Goal: Task Accomplishment & Management: Manage account settings

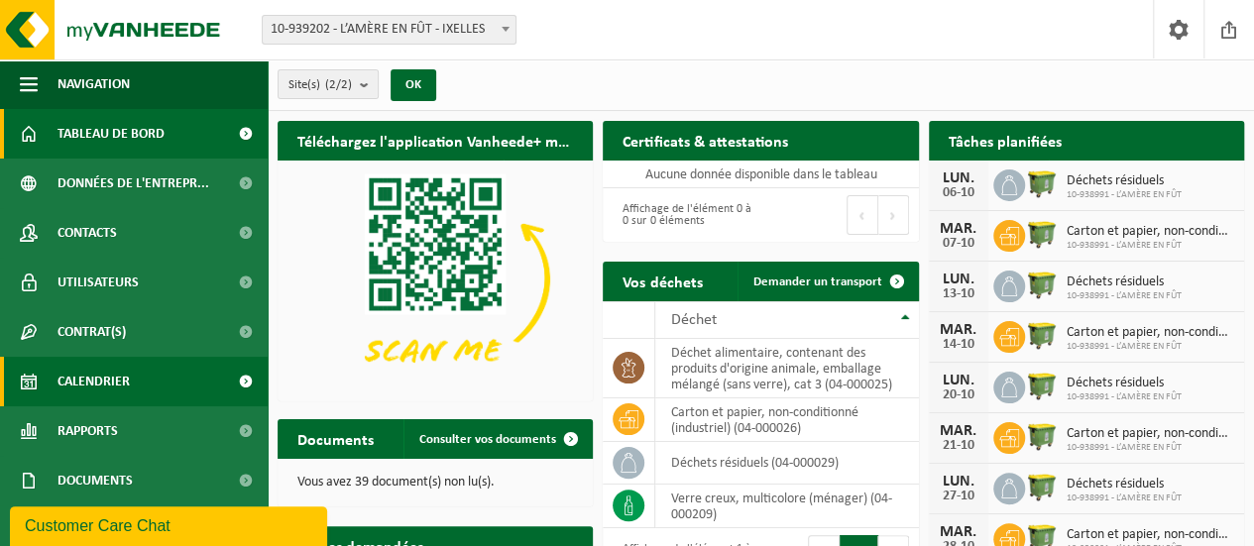
click at [129, 393] on span "Calendrier" at bounding box center [93, 382] width 72 height 50
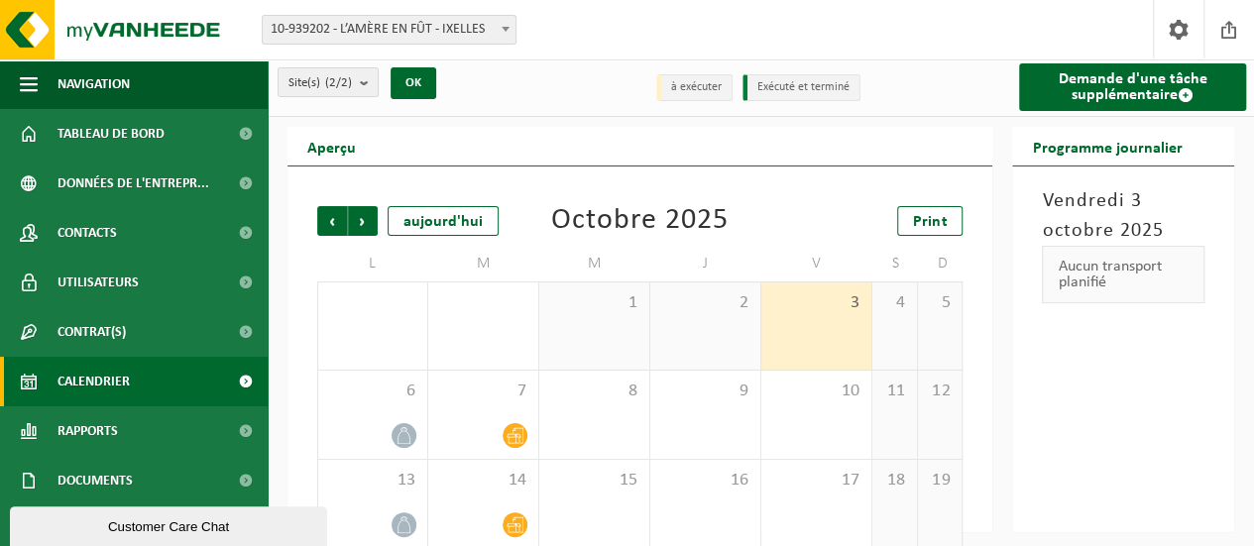
scroll to position [198, 0]
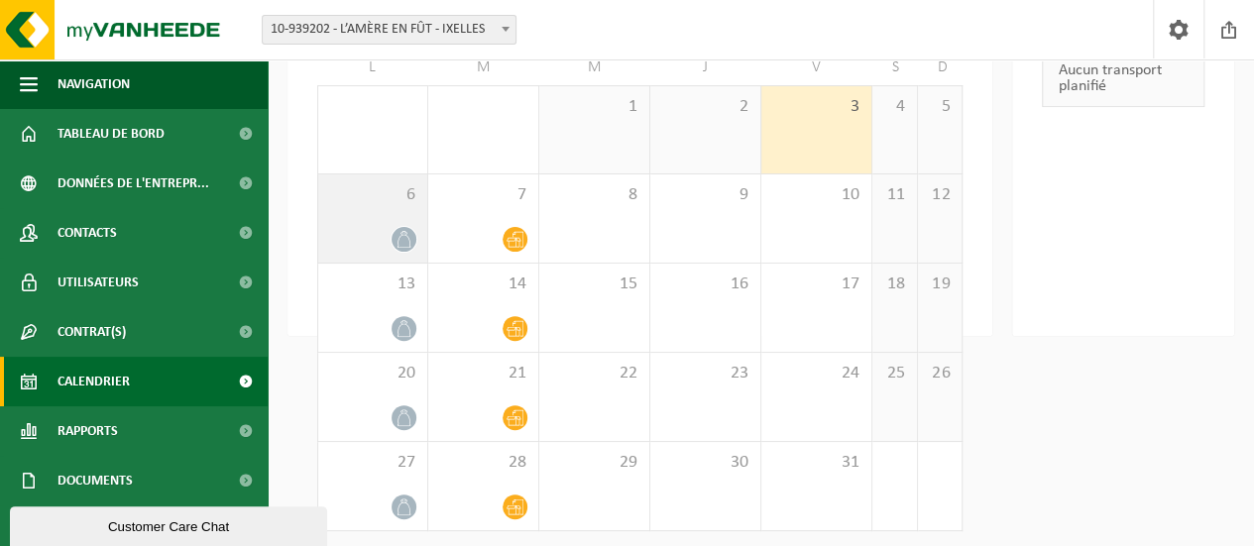
click at [394, 216] on div "6" at bounding box center [372, 218] width 109 height 88
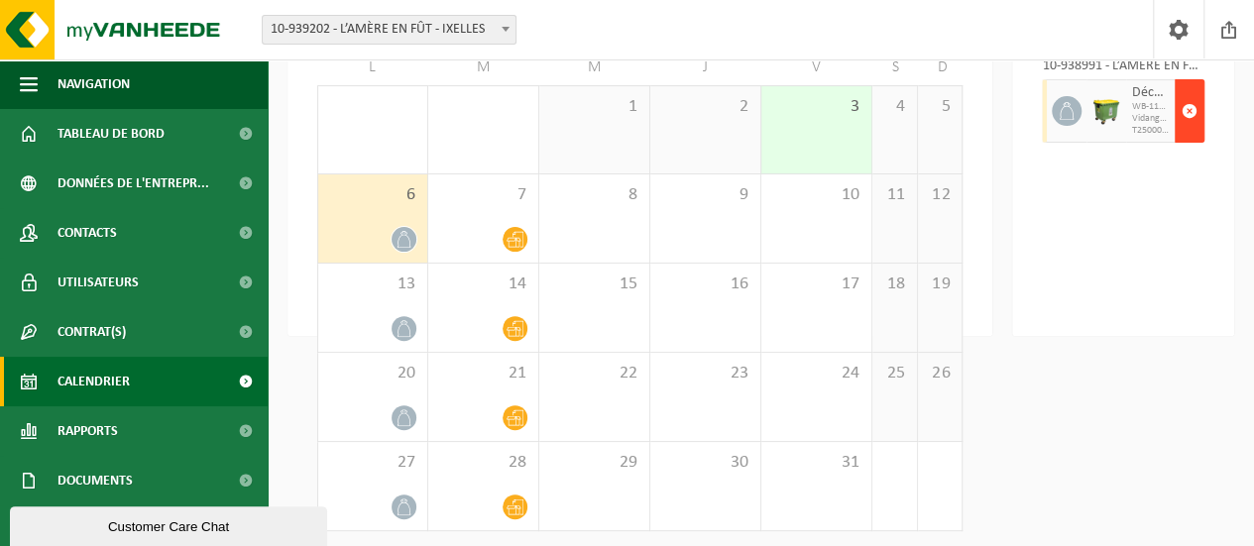
click at [1189, 113] on span "button" at bounding box center [1189, 111] width 16 height 40
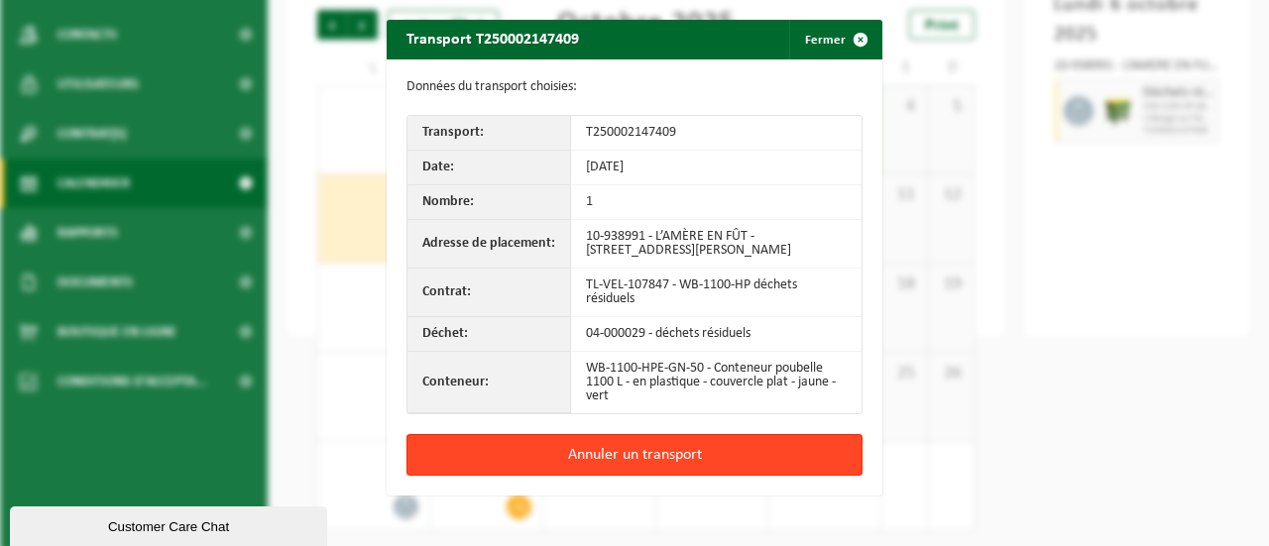
click at [660, 461] on button "Annuler un transport" at bounding box center [634, 455] width 456 height 42
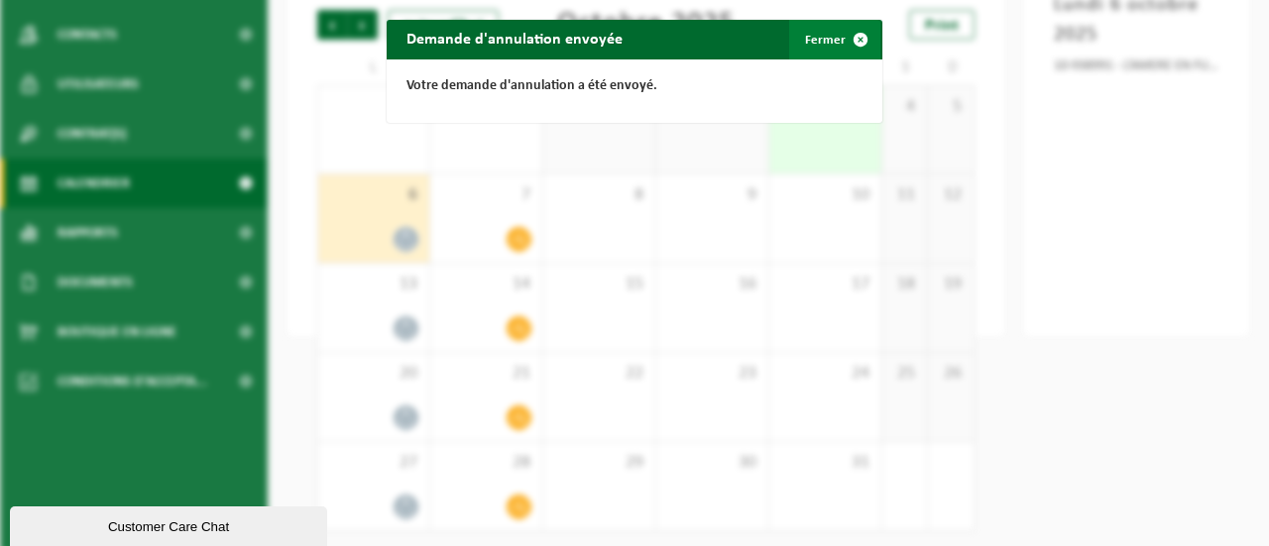
click at [840, 33] on span "button" at bounding box center [860, 40] width 40 height 40
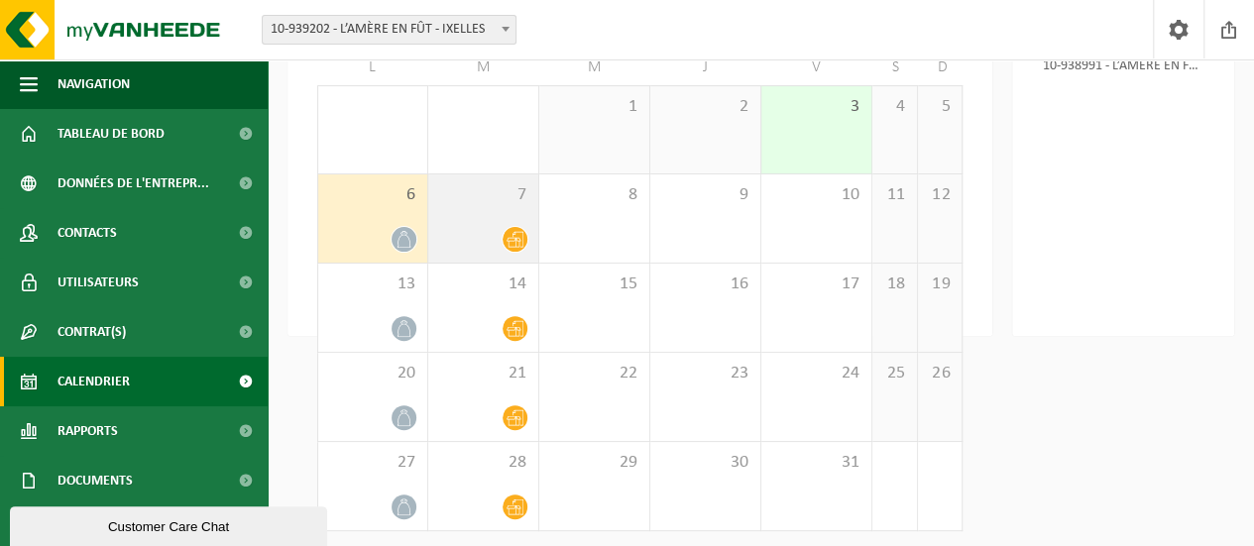
click at [500, 227] on div "7" at bounding box center [483, 218] width 110 height 88
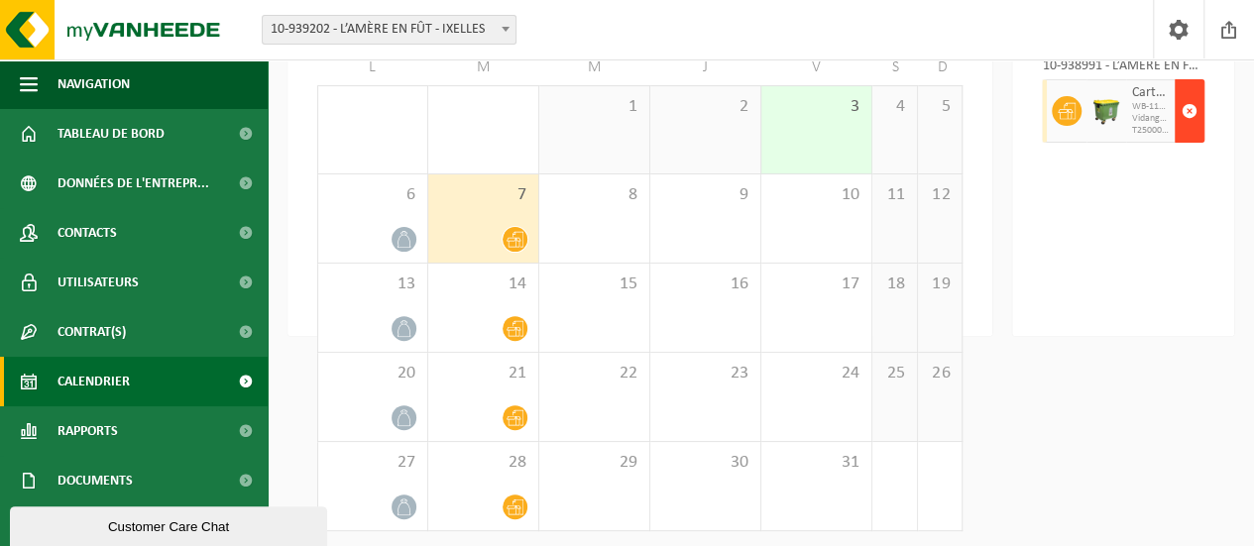
click at [1190, 112] on span "button" at bounding box center [1189, 111] width 16 height 40
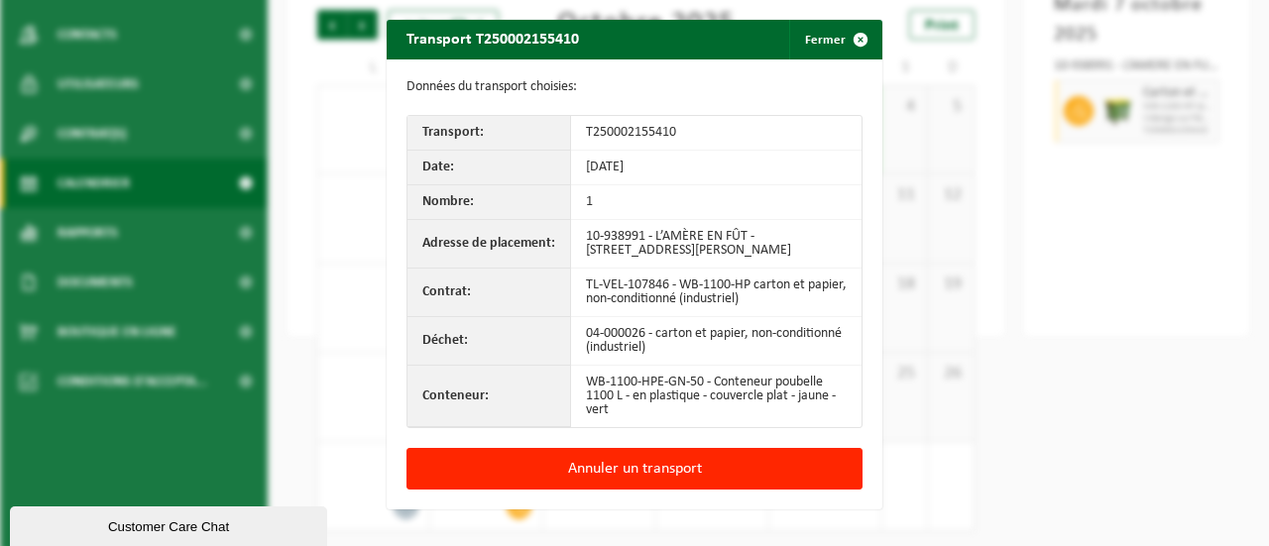
click at [574, 470] on button "Annuler un transport" at bounding box center [634, 469] width 456 height 42
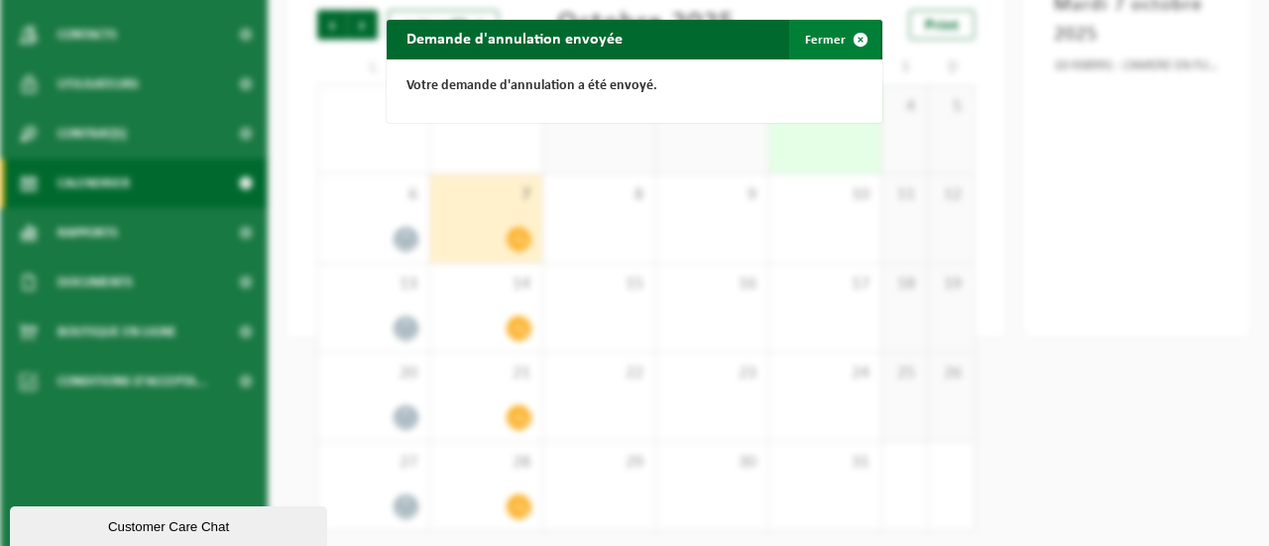
click at [856, 31] on span "button" at bounding box center [860, 40] width 40 height 40
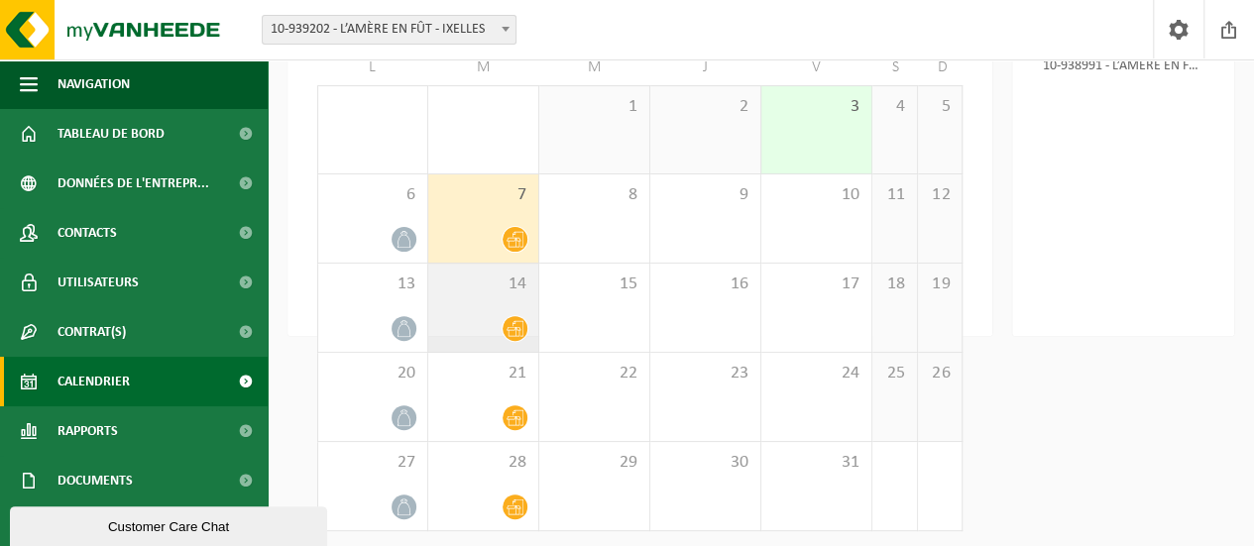
drag, startPoint x: 385, startPoint y: 329, endPoint x: 476, endPoint y: 300, distance: 95.6
click at [385, 330] on div at bounding box center [372, 328] width 89 height 27
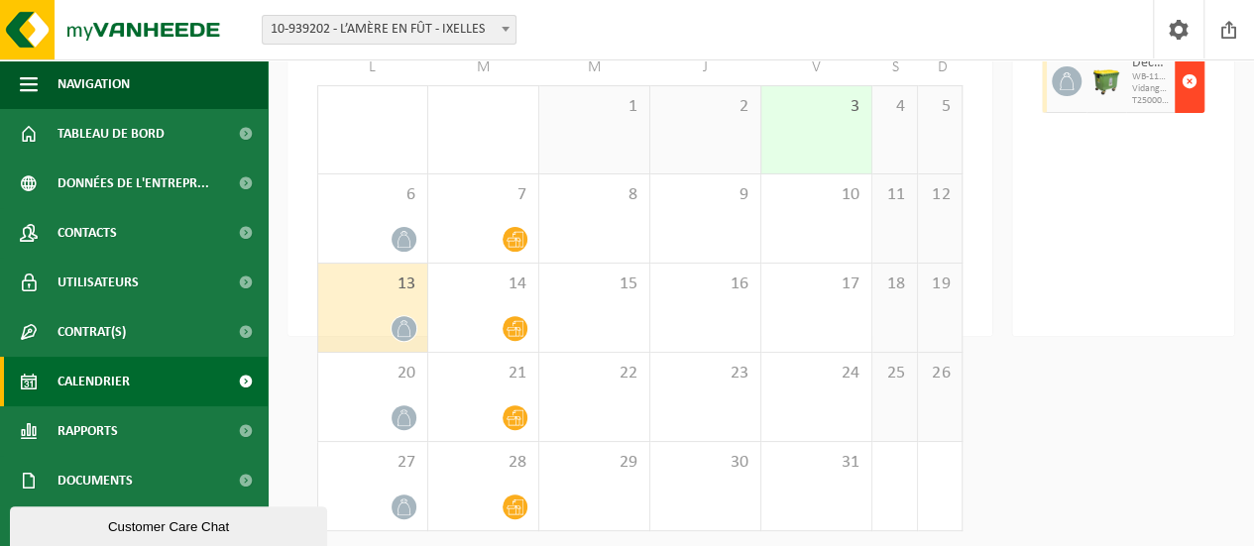
click at [1195, 101] on span "button" at bounding box center [1189, 81] width 16 height 40
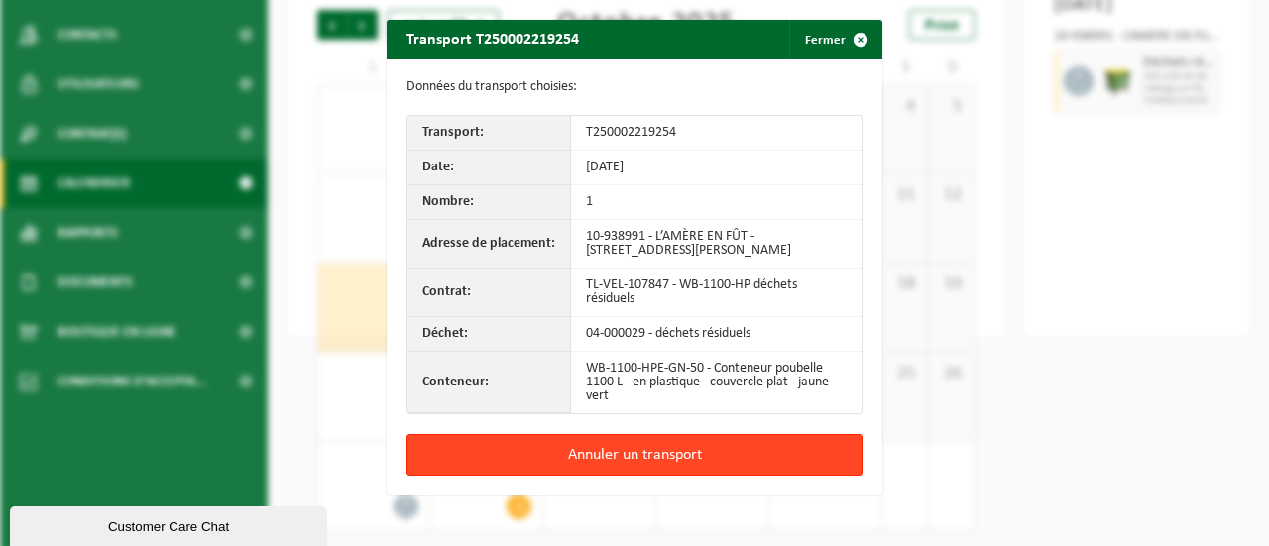
click at [657, 457] on button "Annuler un transport" at bounding box center [634, 455] width 456 height 42
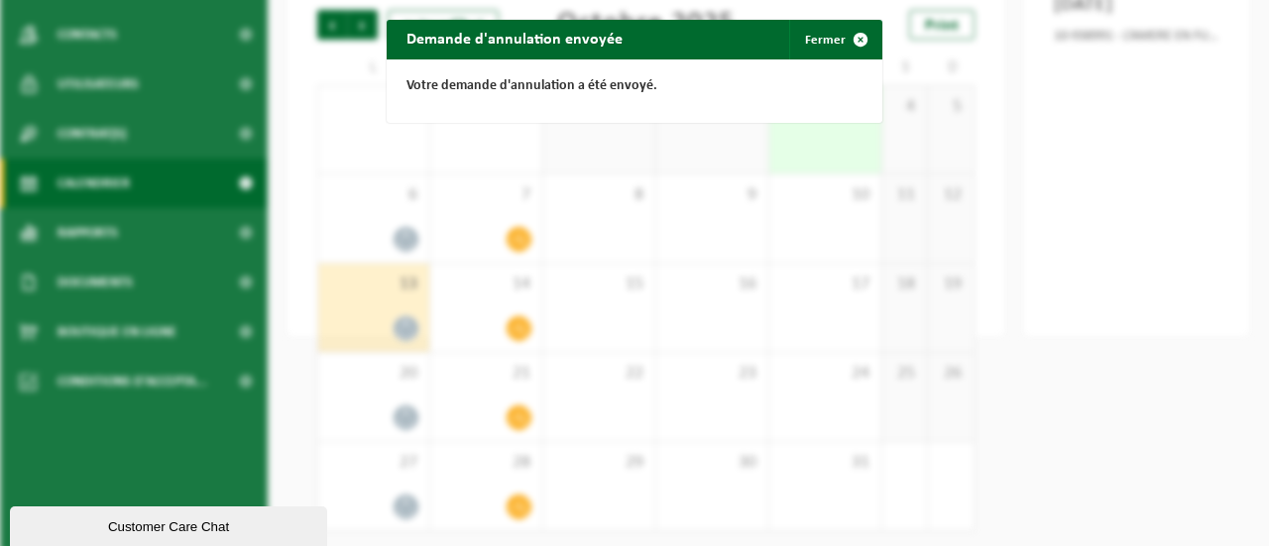
drag, startPoint x: 876, startPoint y: 51, endPoint x: 862, endPoint y: 49, distance: 14.0
click at [871, 51] on div "Demande d'annulation envoyée Fermer Votre demande d'annulation a été envoyé." at bounding box center [634, 273] width 1269 height 546
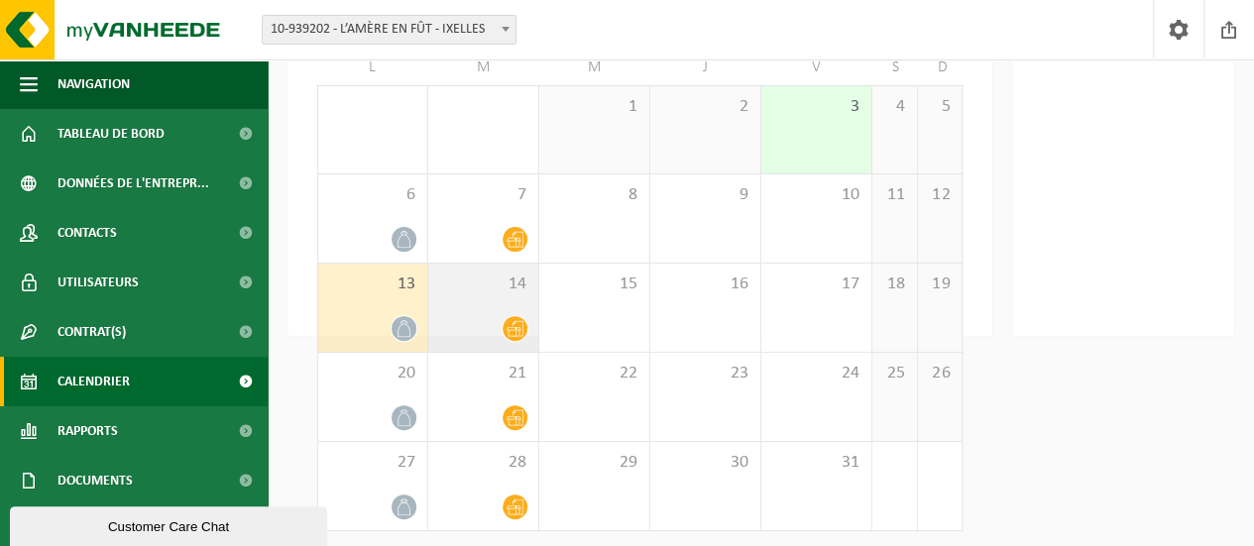
click at [523, 292] on span "14" at bounding box center [483, 285] width 90 height 22
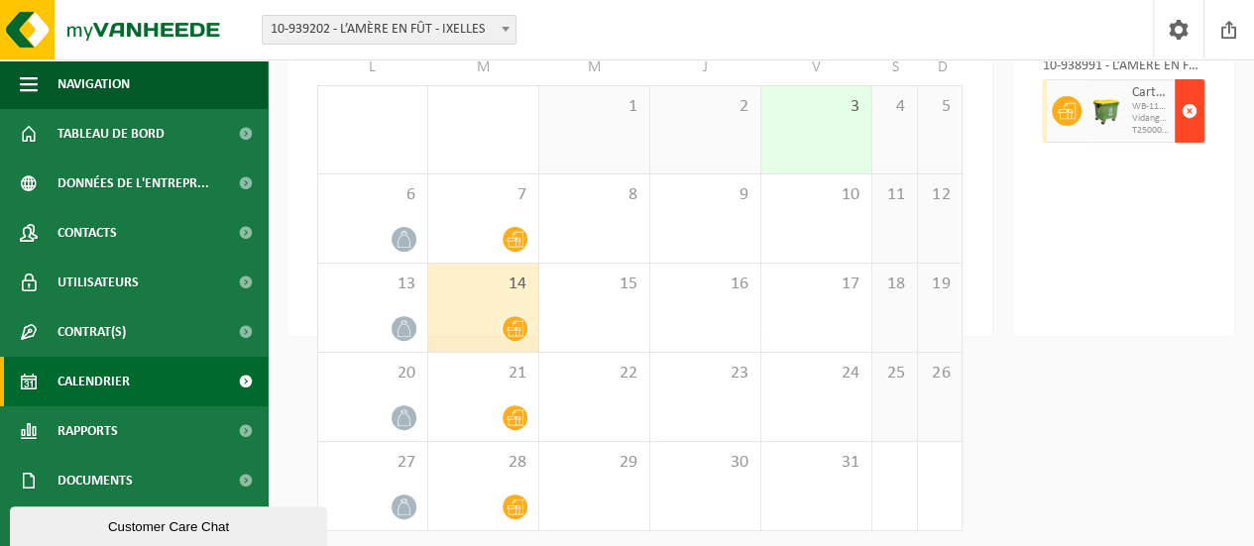
click at [1183, 106] on span "button" at bounding box center [1189, 111] width 16 height 40
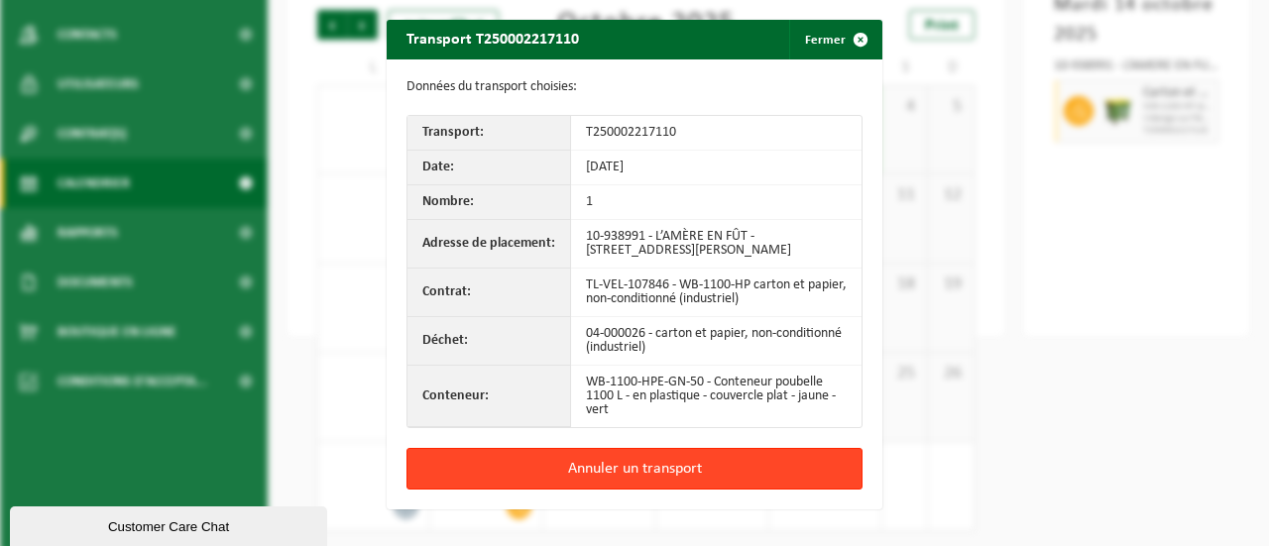
click at [703, 474] on button "Annuler un transport" at bounding box center [634, 469] width 456 height 42
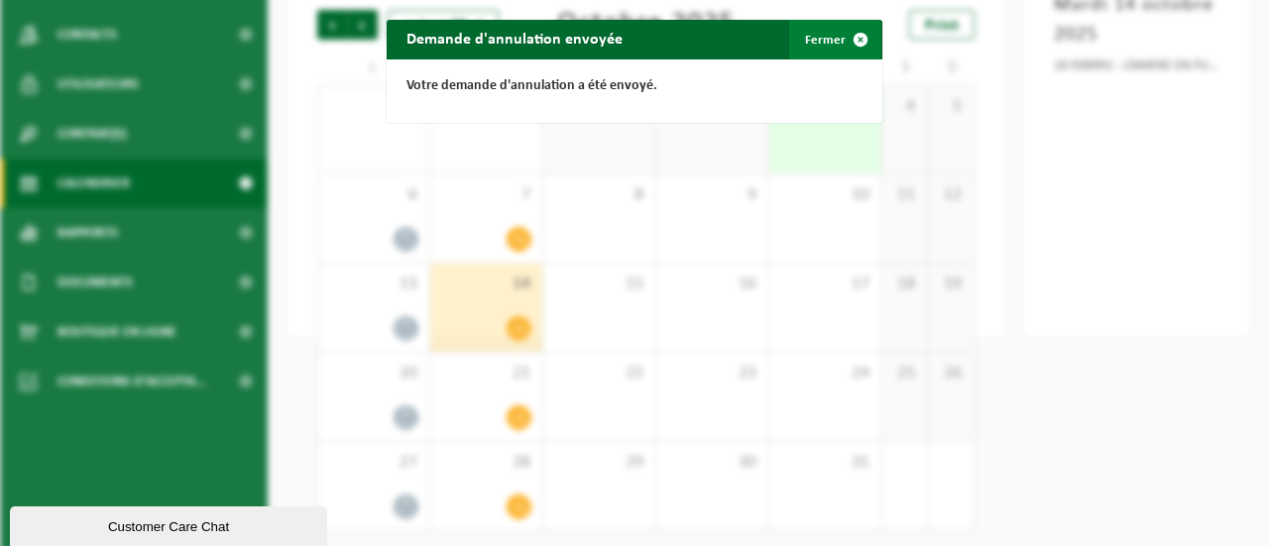
click at [823, 39] on button "Fermer" at bounding box center [834, 40] width 91 height 40
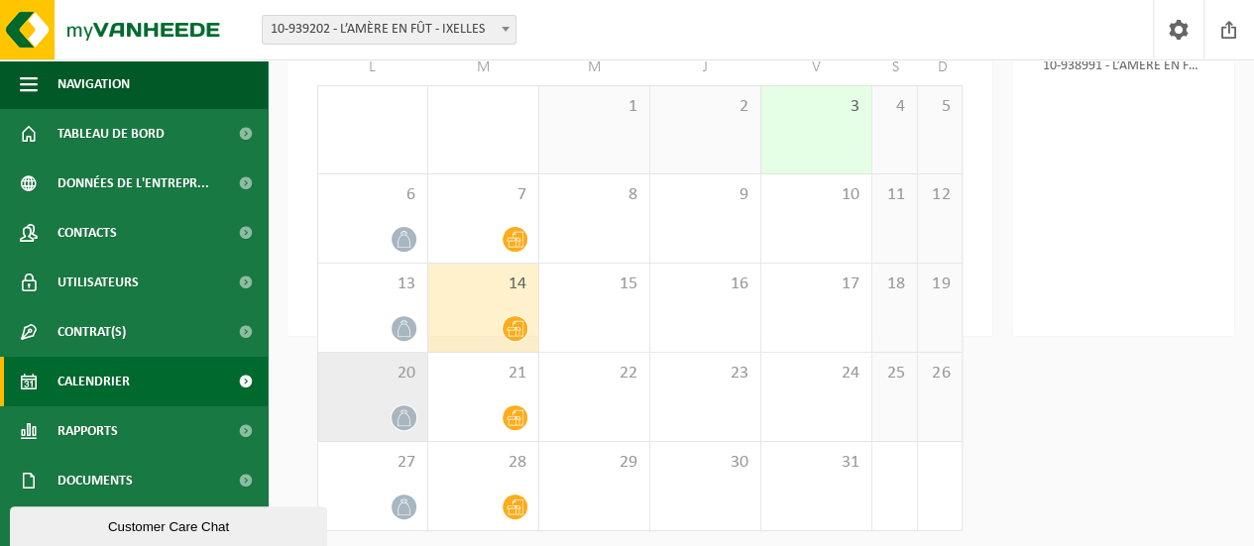
click at [413, 397] on div "20" at bounding box center [372, 397] width 109 height 88
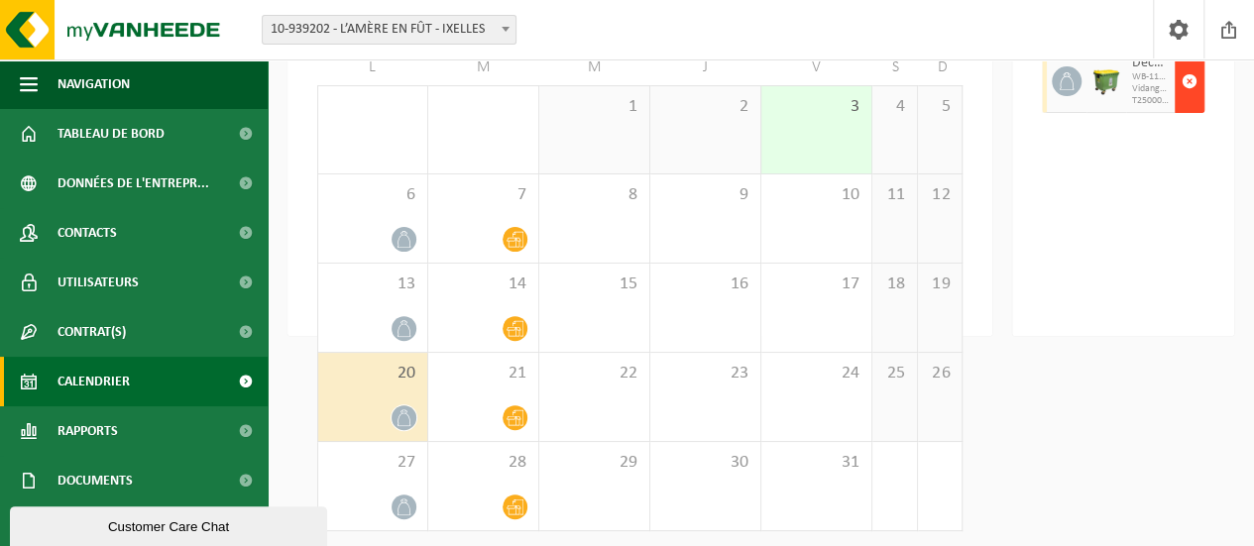
click at [1191, 101] on span "button" at bounding box center [1189, 81] width 16 height 40
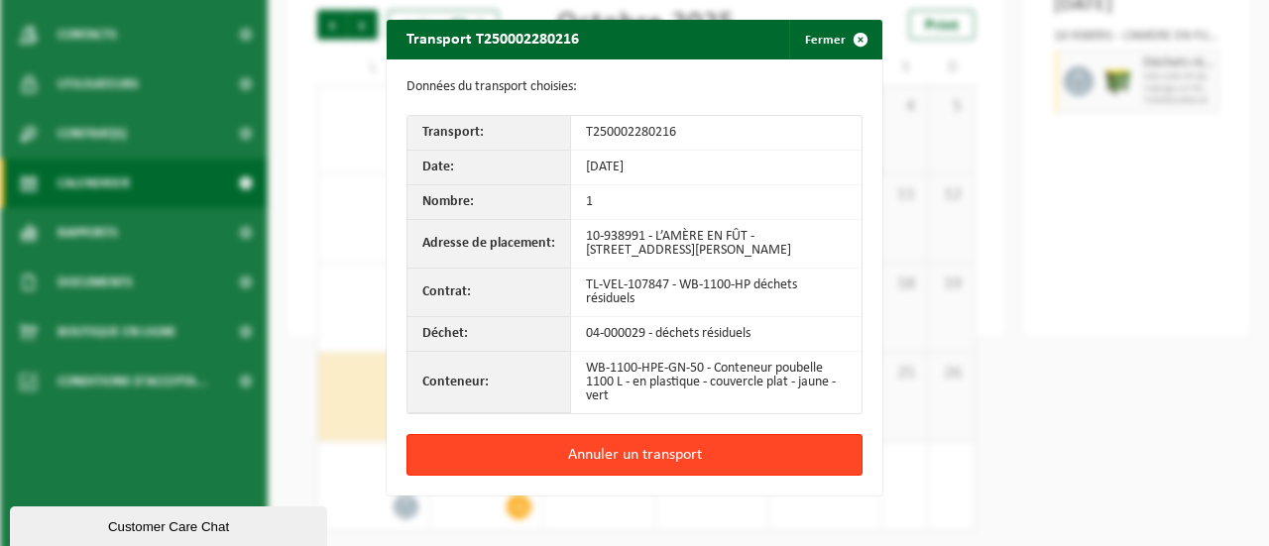
click at [582, 453] on button "Annuler un transport" at bounding box center [634, 455] width 456 height 42
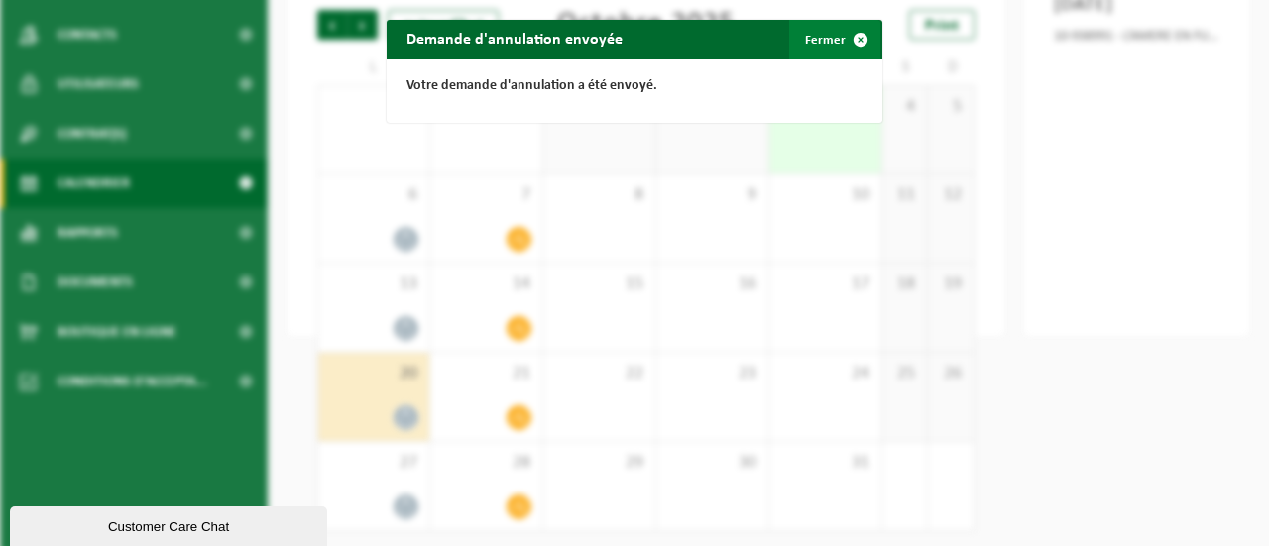
click at [840, 31] on span "button" at bounding box center [860, 40] width 40 height 40
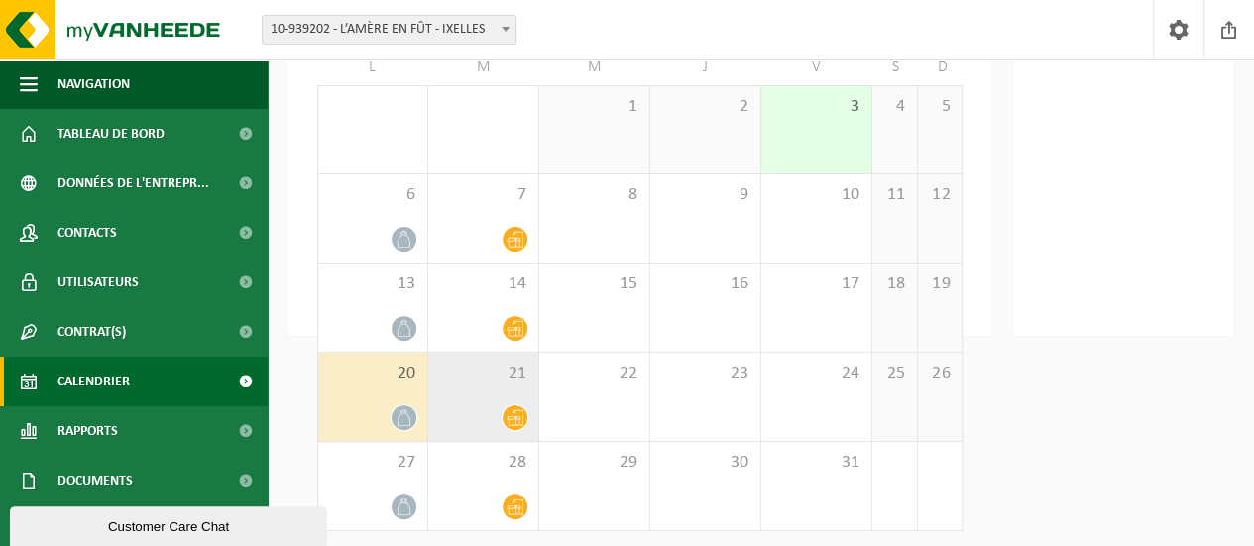
click at [494, 407] on div "21" at bounding box center [483, 397] width 110 height 88
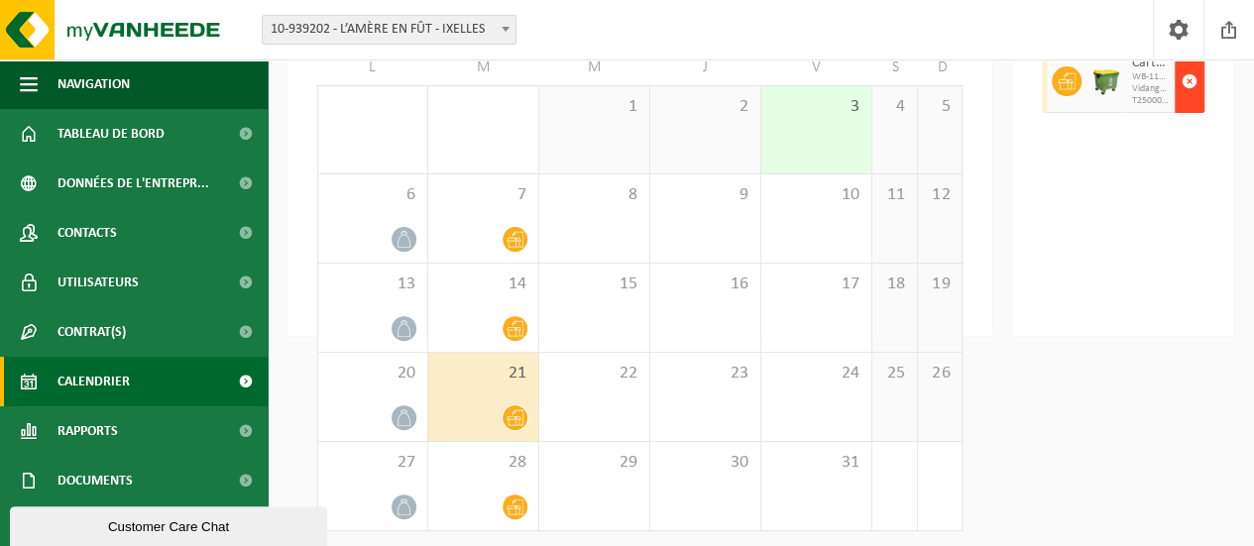
click at [1189, 101] on span "button" at bounding box center [1189, 81] width 16 height 40
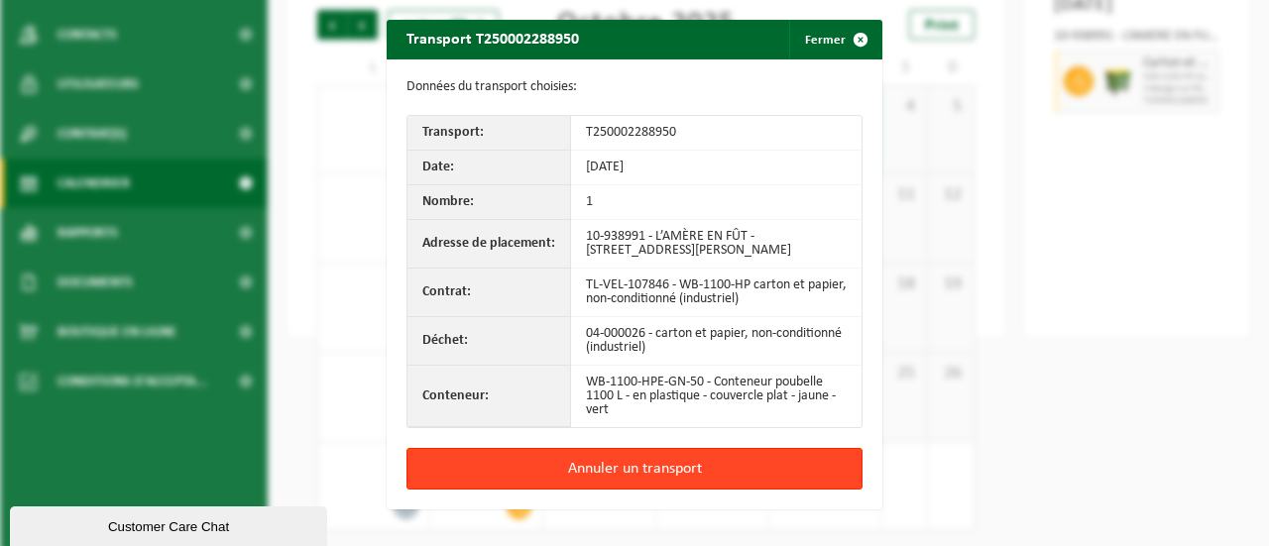
click at [667, 463] on button "Annuler un transport" at bounding box center [634, 469] width 456 height 42
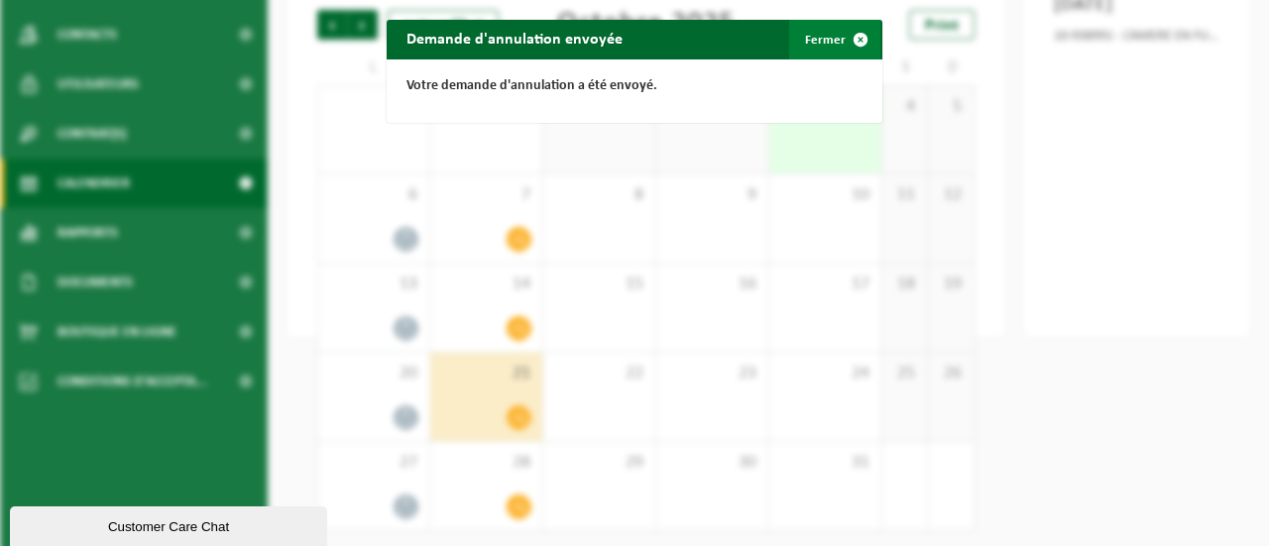
click at [840, 35] on span "button" at bounding box center [860, 40] width 40 height 40
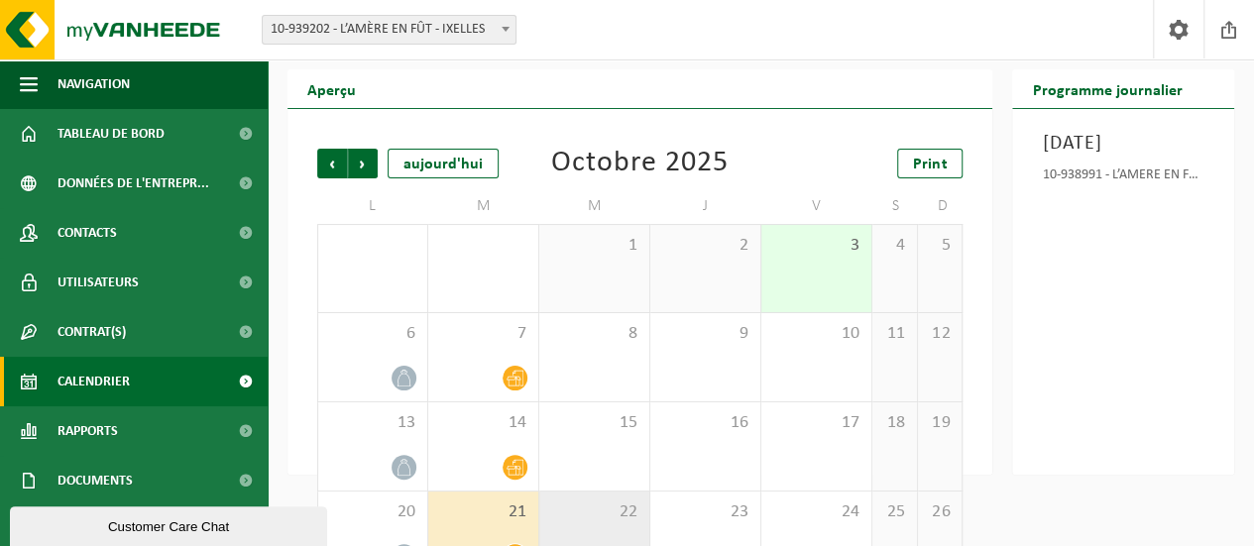
scroll to position [0, 0]
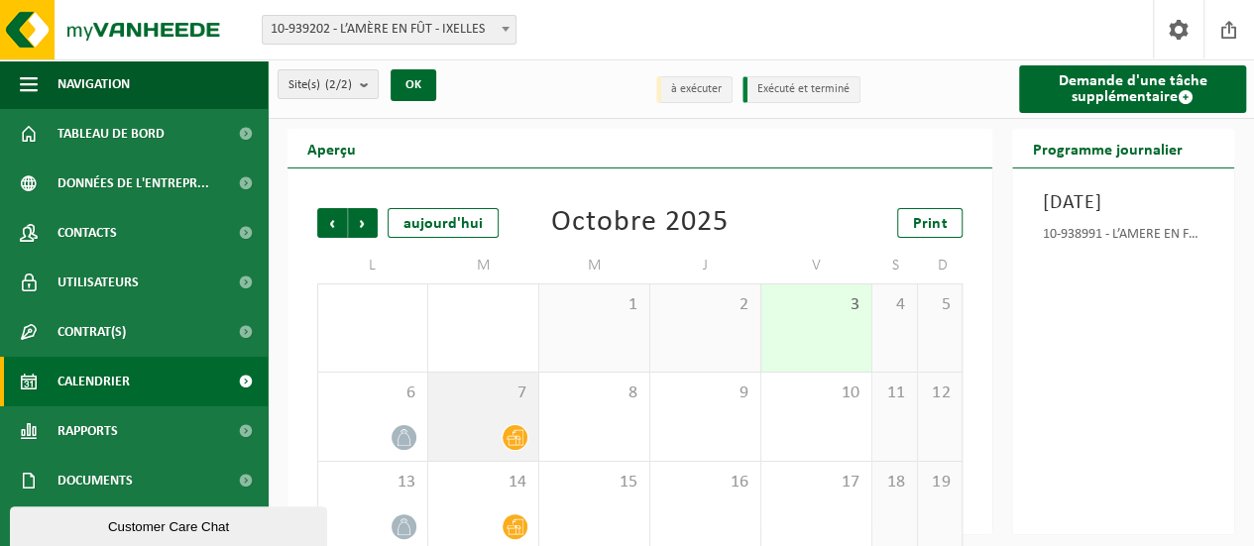
click at [479, 410] on div "7" at bounding box center [483, 417] width 110 height 88
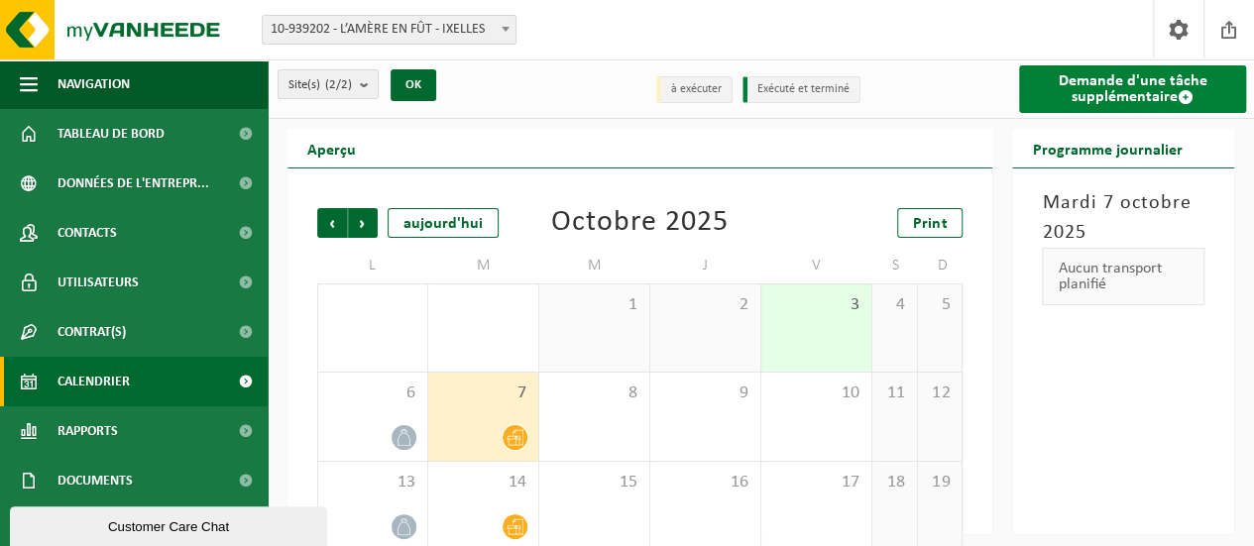
click at [1140, 91] on link "Demande d'une tâche supplémentaire" at bounding box center [1132, 89] width 227 height 48
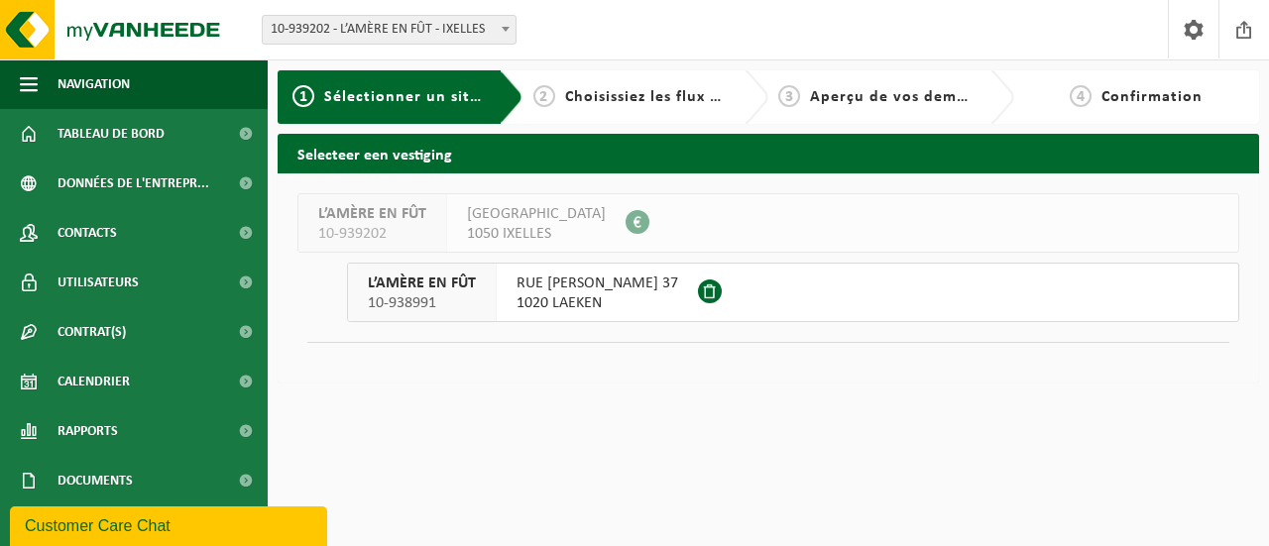
click at [573, 297] on span "1020 LAEKEN" at bounding box center [597, 303] width 162 height 20
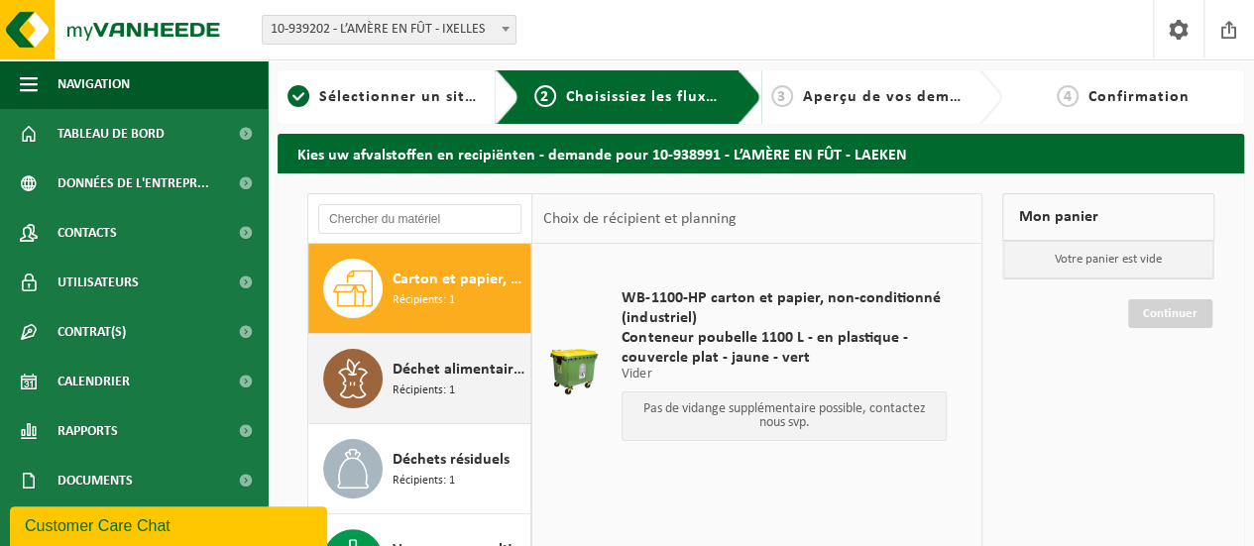
click at [464, 380] on span "Déchet alimentaire, contenant des produits d'origine animale, emballage mélangé…" at bounding box center [458, 370] width 133 height 24
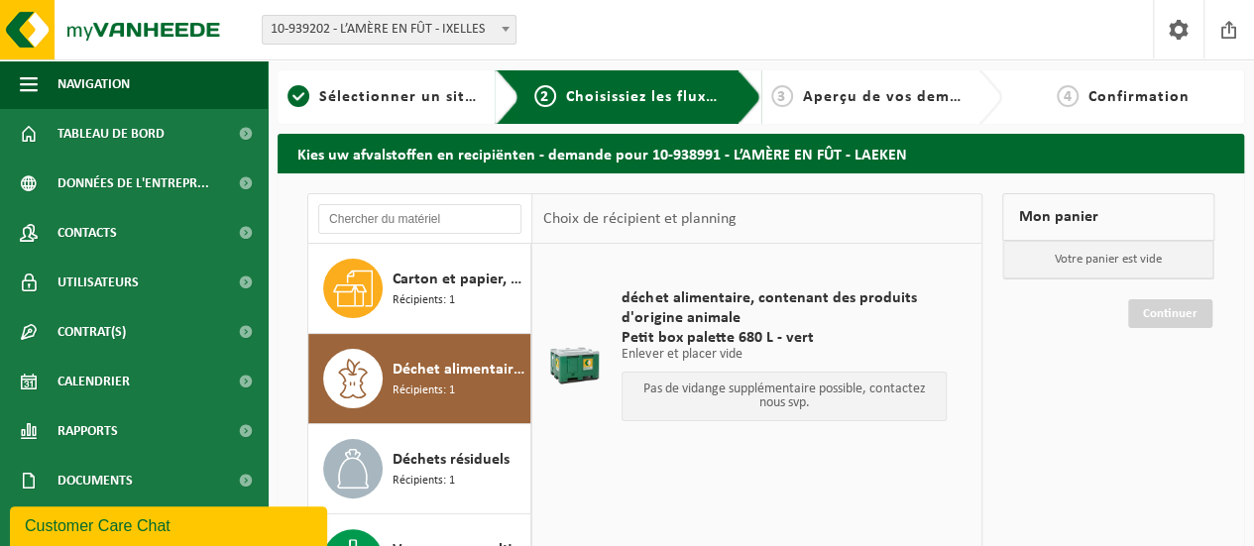
click at [781, 388] on p "Pas de vidange supplémentaire possible, contactez nous svp." at bounding box center [783, 397] width 303 height 28
drag, startPoint x: 742, startPoint y: 338, endPoint x: 733, endPoint y: 330, distance: 11.9
click at [739, 337] on span "Petit box palette 680 L - vert" at bounding box center [783, 338] width 325 height 20
click at [733, 330] on span "Petit box palette 680 L - vert" at bounding box center [783, 338] width 325 height 20
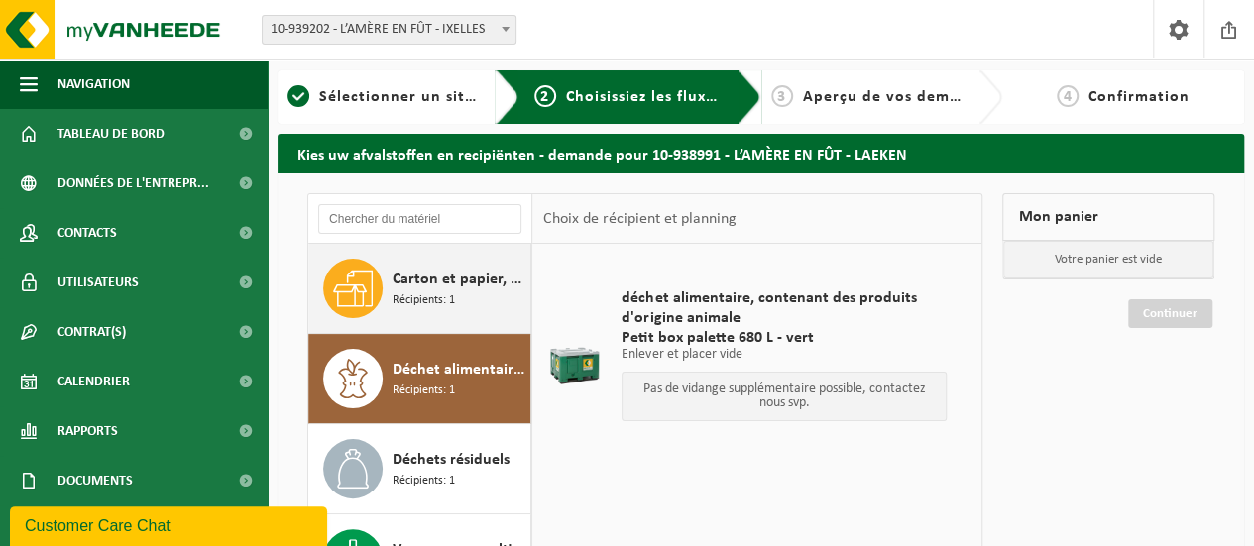
click at [453, 282] on span "Carton et papier, non-conditionné (industriel)" at bounding box center [458, 280] width 133 height 24
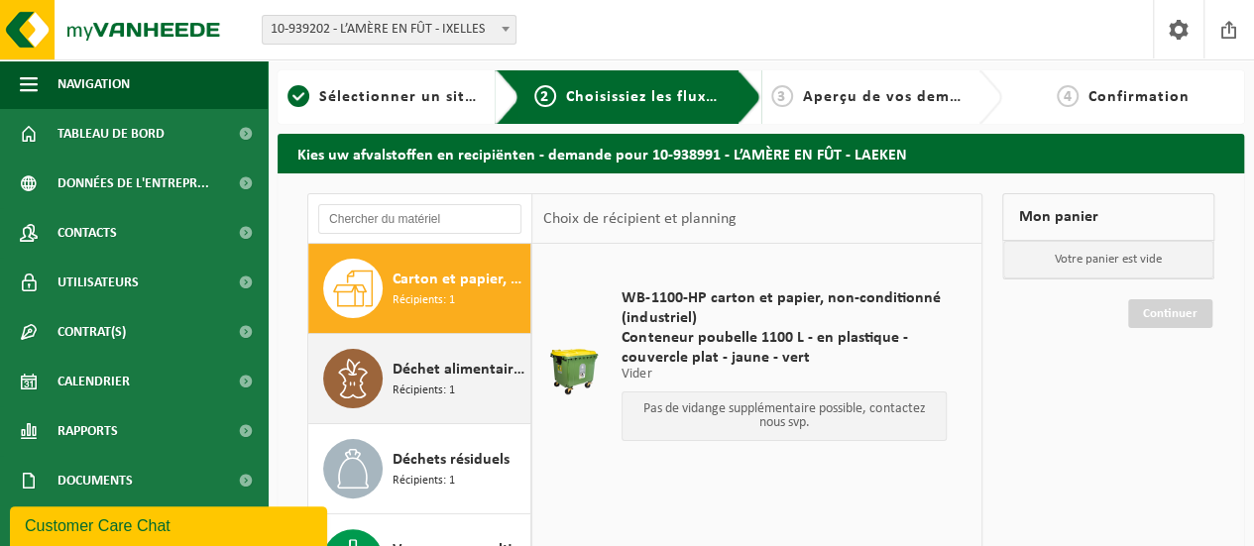
click at [462, 374] on span "Déchet alimentaire, contenant des produits d'origine animale, emballage mélangé…" at bounding box center [458, 370] width 133 height 24
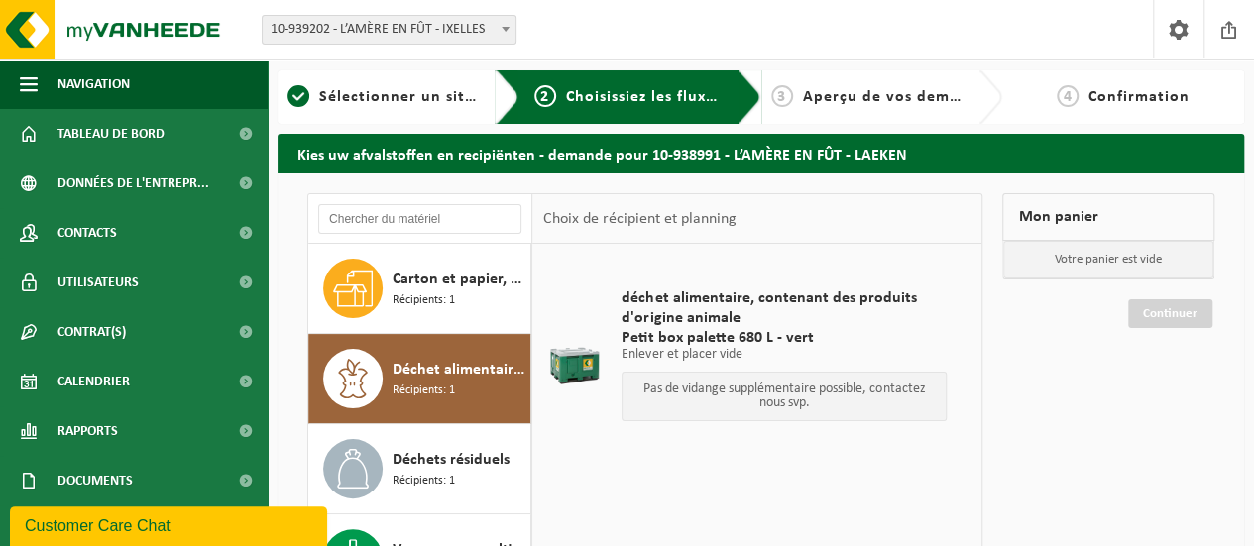
click at [765, 399] on p "Pas de vidange supplémentaire possible, contactez nous svp." at bounding box center [783, 397] width 303 height 28
click at [757, 383] on p "Pas de vidange supplémentaire possible, contactez nous svp." at bounding box center [783, 397] width 303 height 28
click at [903, 454] on td "déchet alimentaire, contenant des produits d'origine animale Petit box palette …" at bounding box center [789, 360] width 365 height 212
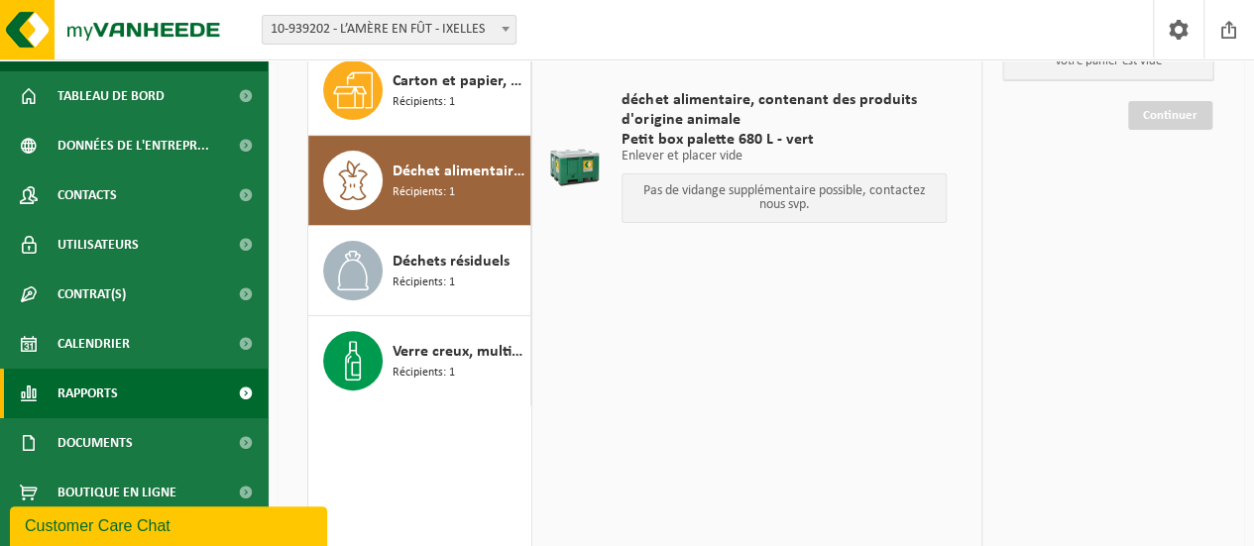
scroll to position [57, 0]
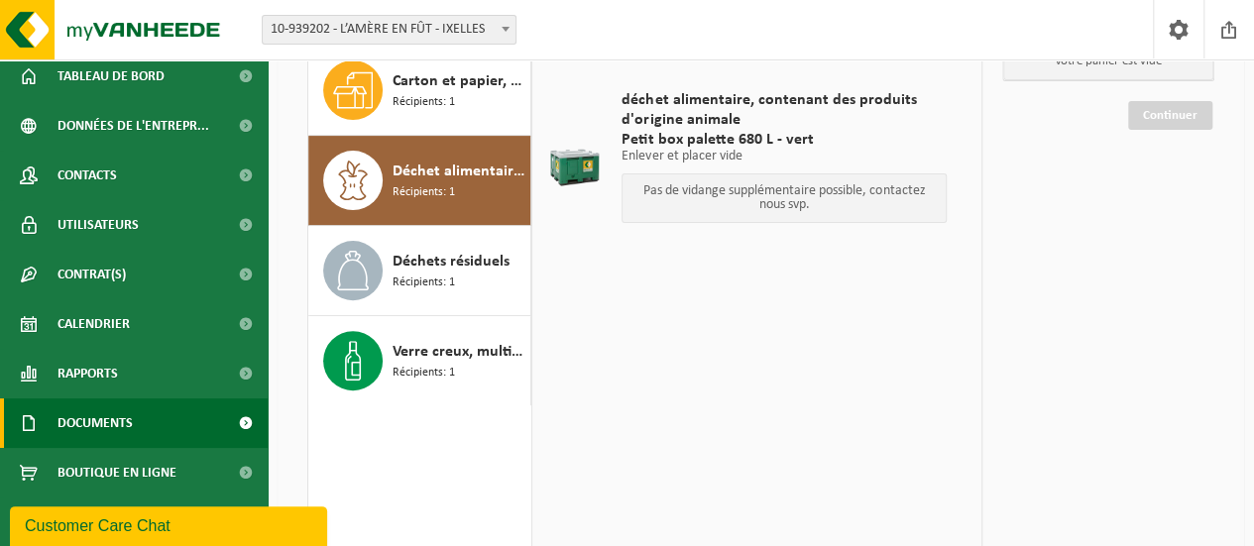
click at [156, 431] on link "Documents" at bounding box center [134, 423] width 268 height 50
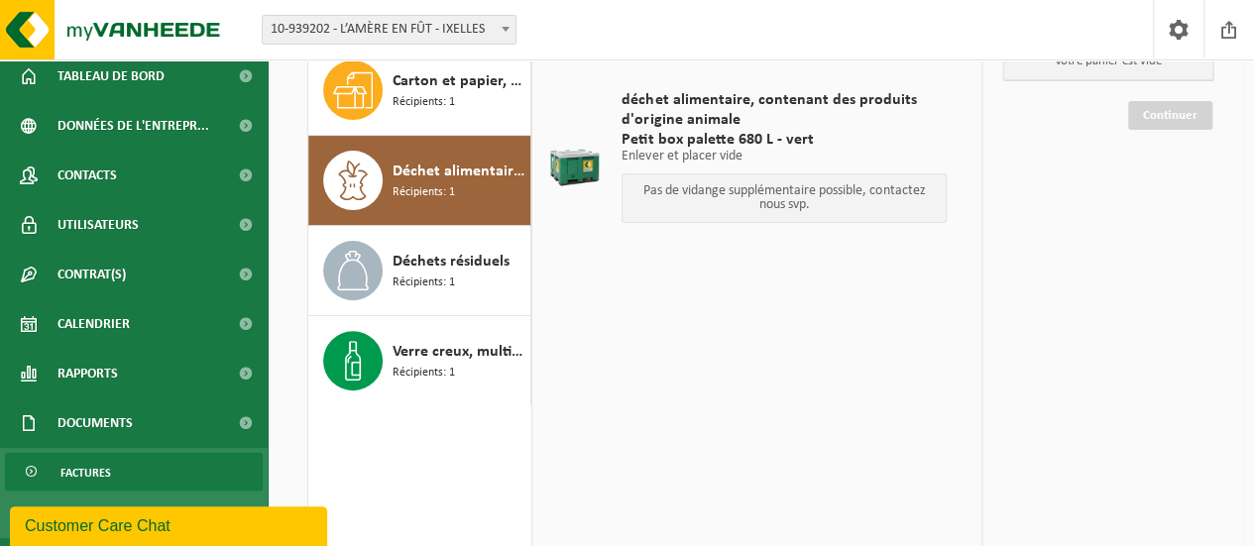
scroll to position [149, 0]
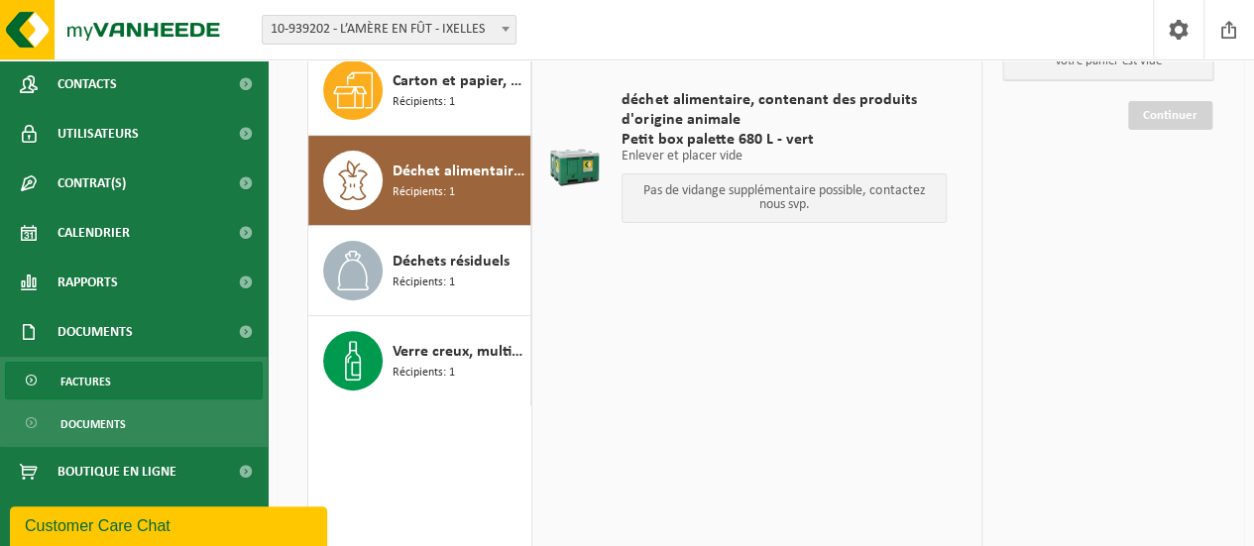
click at [128, 381] on link "Factures" at bounding box center [134, 381] width 258 height 38
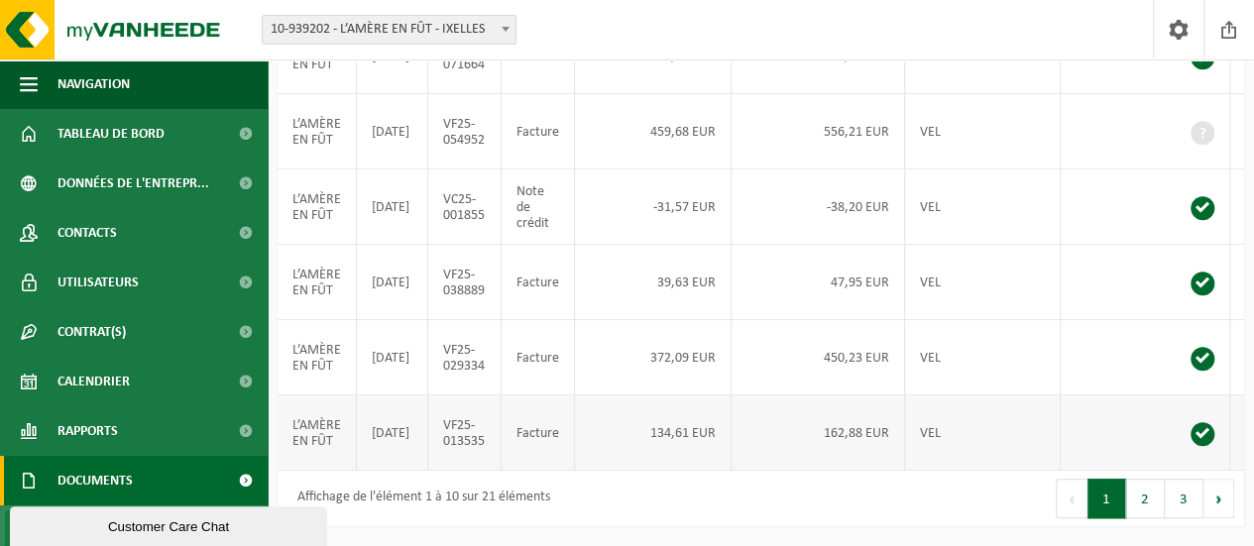
scroll to position [551, 0]
